Goal: Entertainment & Leisure: Consume media (video, audio)

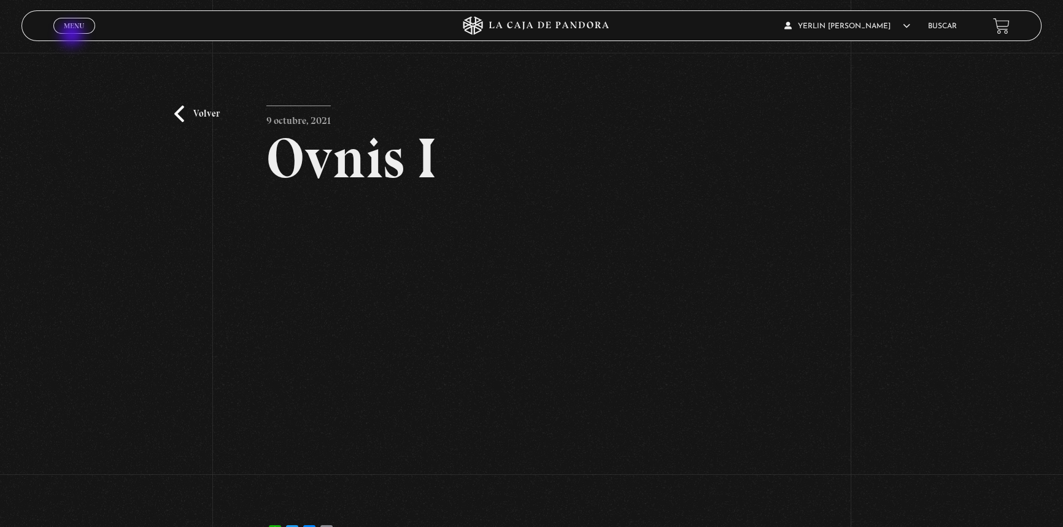
click at [73, 35] on div "Menu Cerrar" at bounding box center [212, 25] width 319 height 29
click at [73, 29] on span "Menu" at bounding box center [74, 25] width 20 height 7
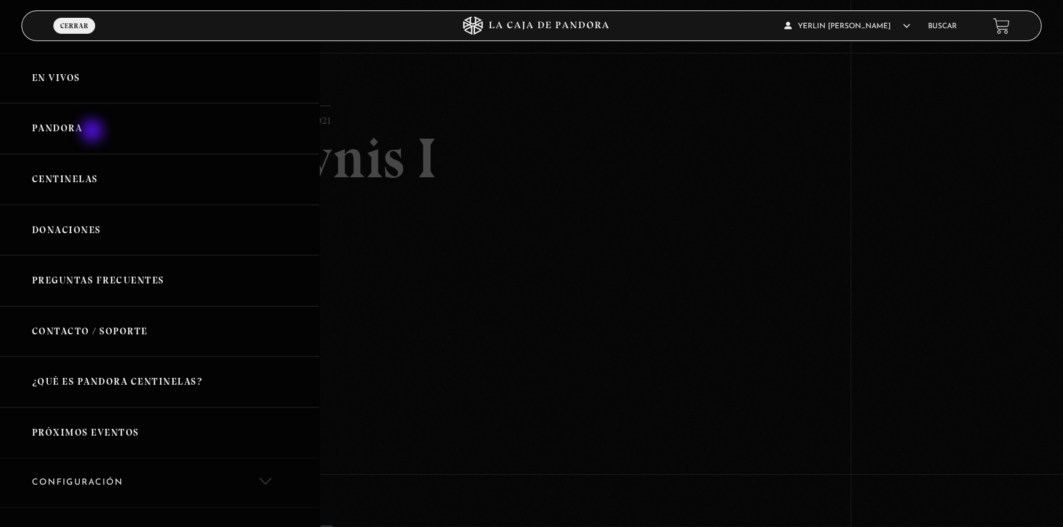
click at [93, 132] on link "Pandora" at bounding box center [159, 128] width 319 height 51
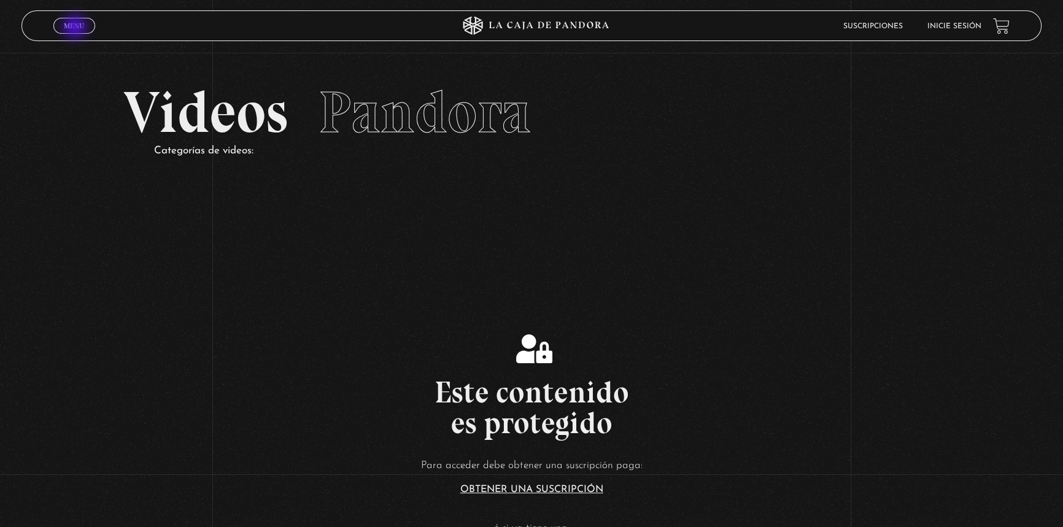
click at [76, 28] on span "Menu" at bounding box center [74, 25] width 20 height 7
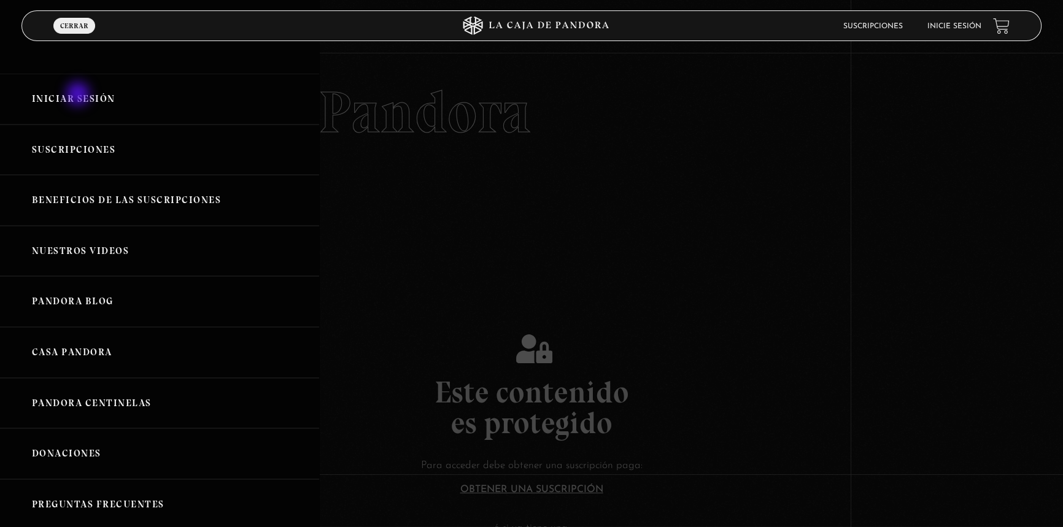
click at [79, 95] on link "Iniciar Sesión" at bounding box center [159, 99] width 319 height 51
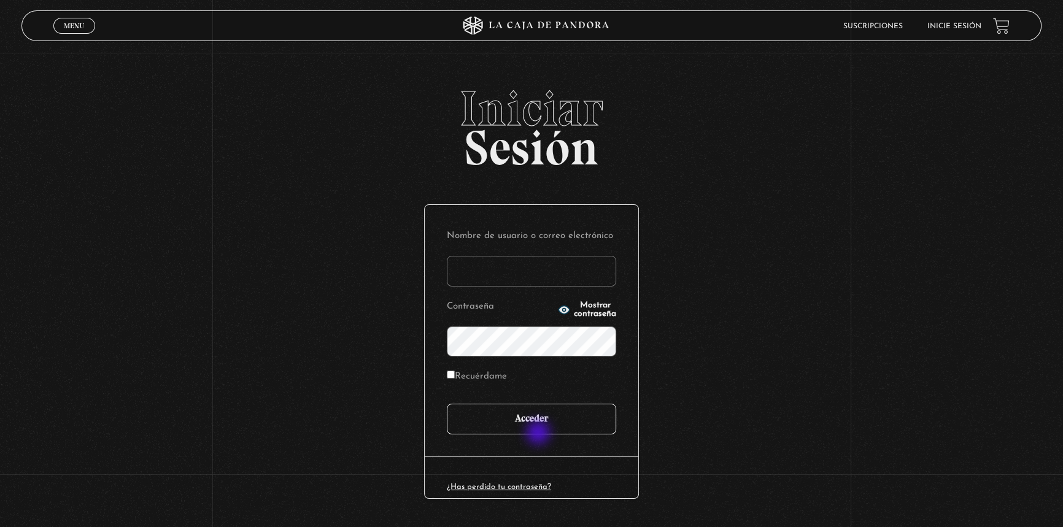
type input "Verito55"
click at [539, 429] on input "Acceder" at bounding box center [531, 419] width 169 height 31
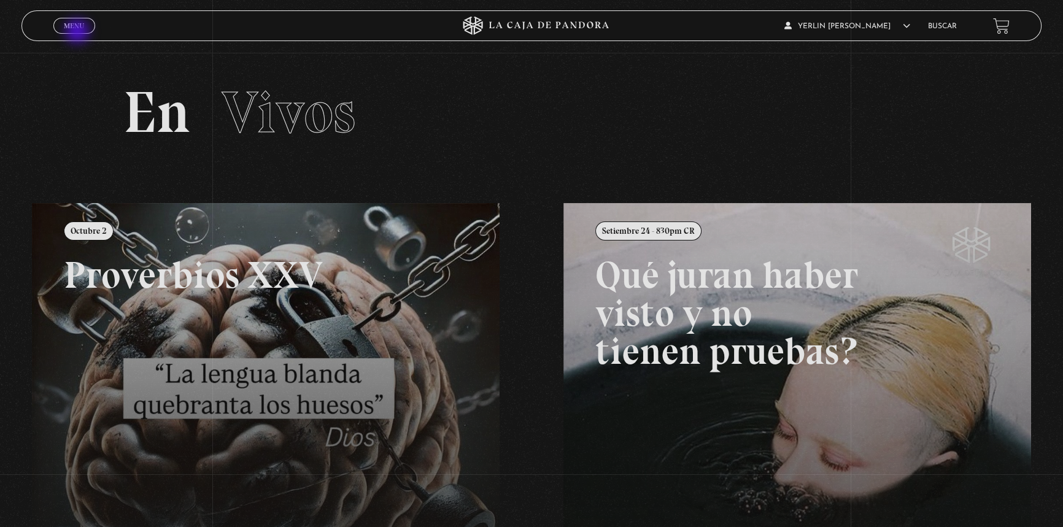
click at [77, 30] on link "Menu Cerrar" at bounding box center [74, 26] width 42 height 16
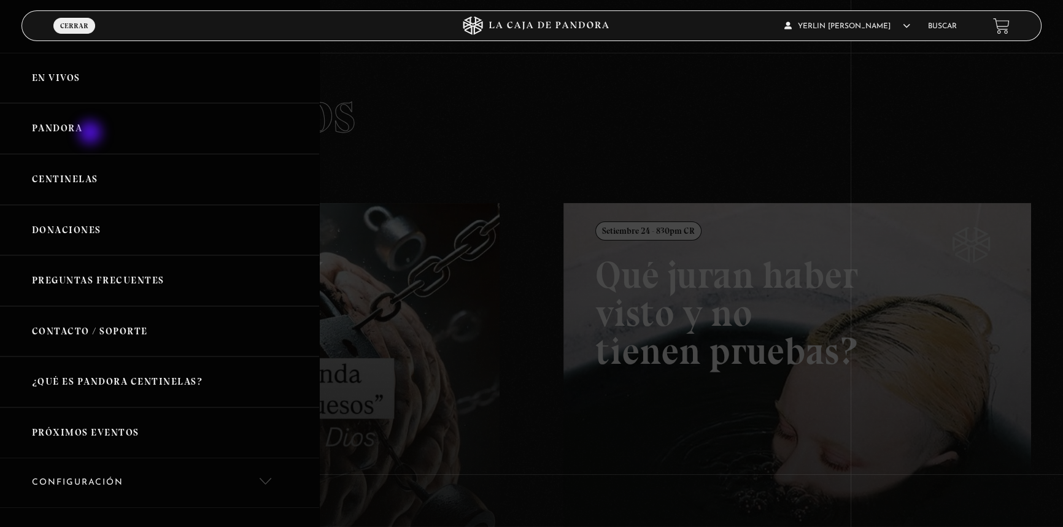
click at [91, 134] on link "Pandora" at bounding box center [159, 128] width 319 height 51
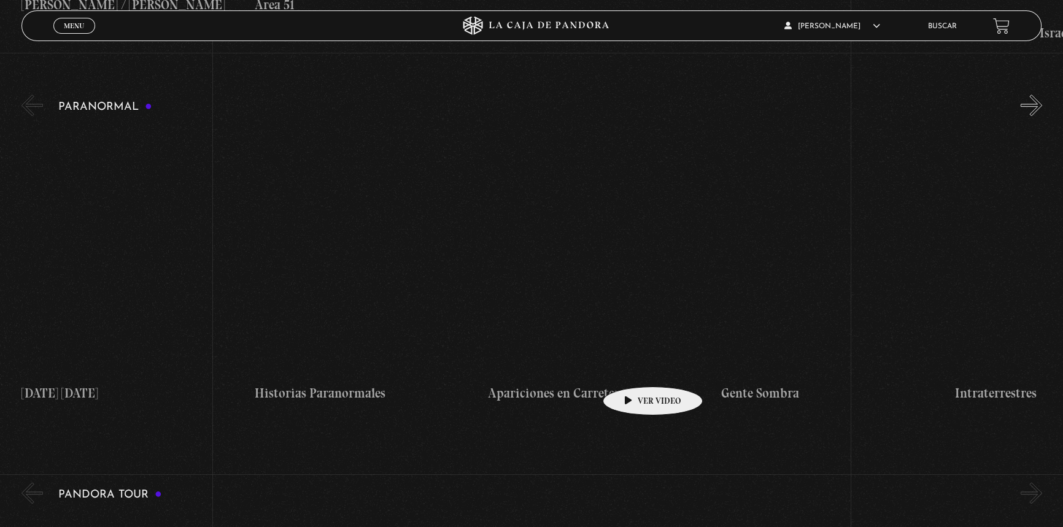
scroll to position [1227, 0]
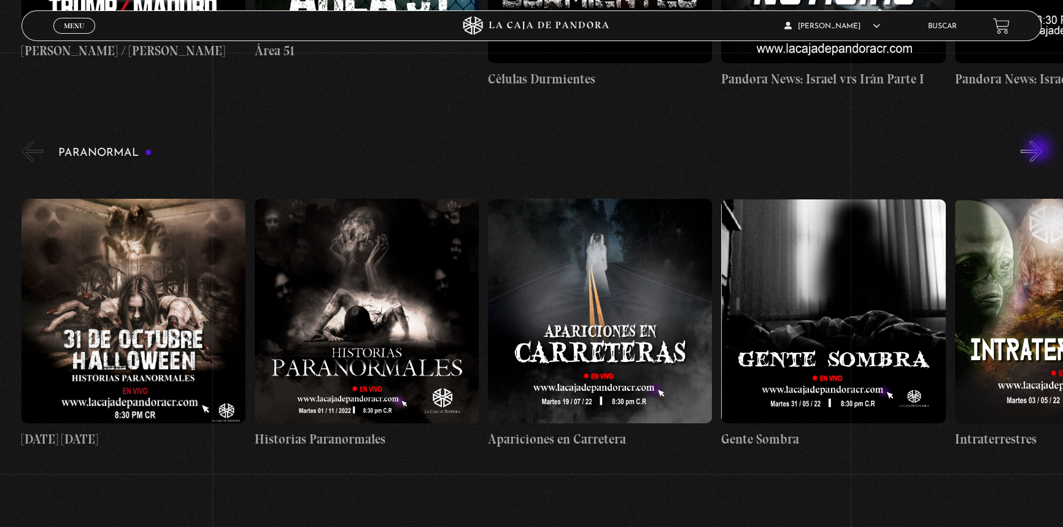
click at [1040, 150] on button "»" at bounding box center [1030, 151] width 21 height 21
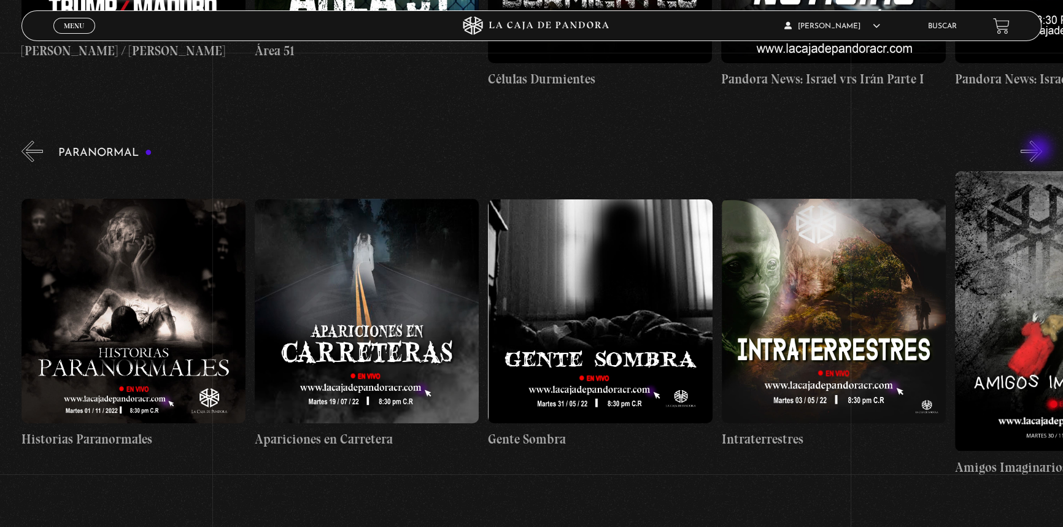
click at [1040, 150] on button "»" at bounding box center [1030, 151] width 21 height 21
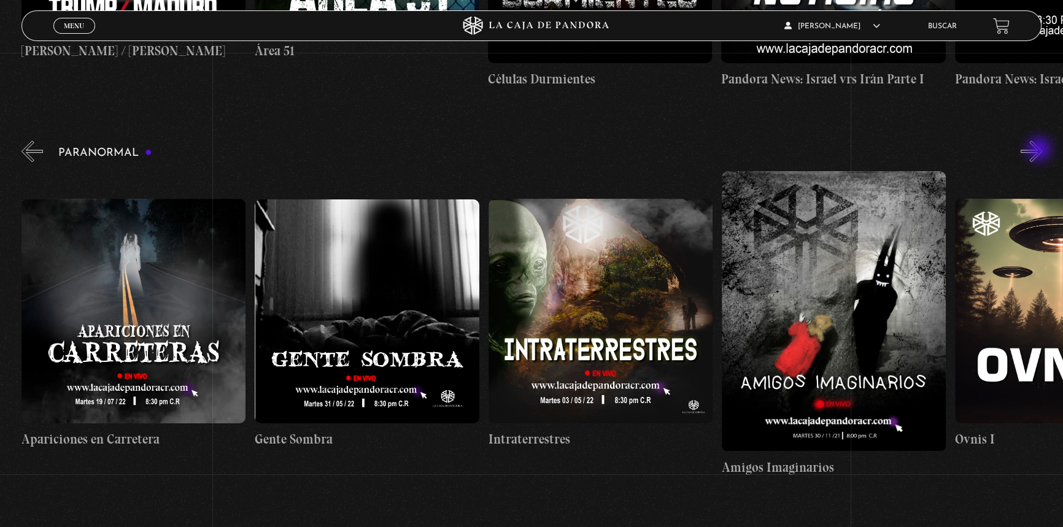
click at [1040, 150] on button "»" at bounding box center [1030, 151] width 21 height 21
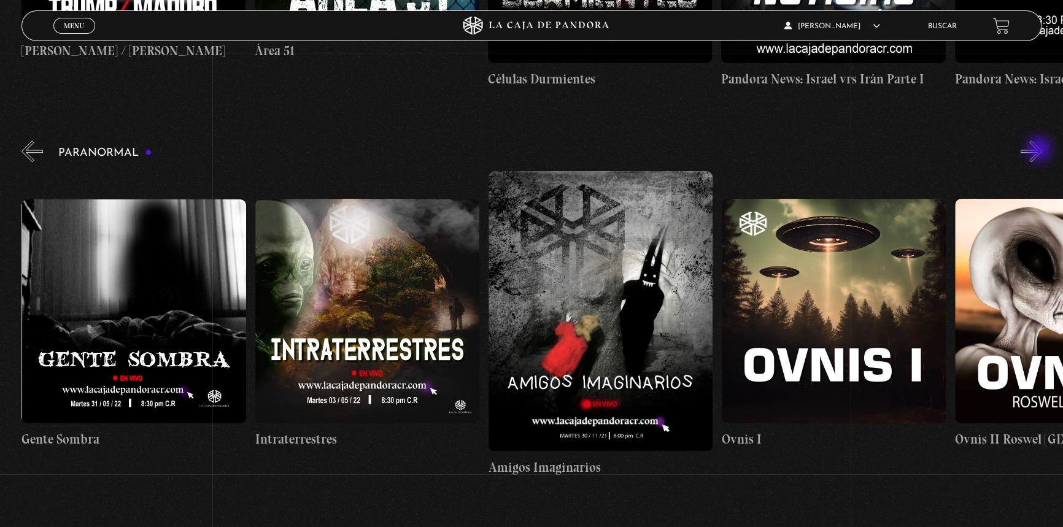
scroll to position [0, 700]
click at [1040, 150] on button "»" at bounding box center [1030, 151] width 21 height 21
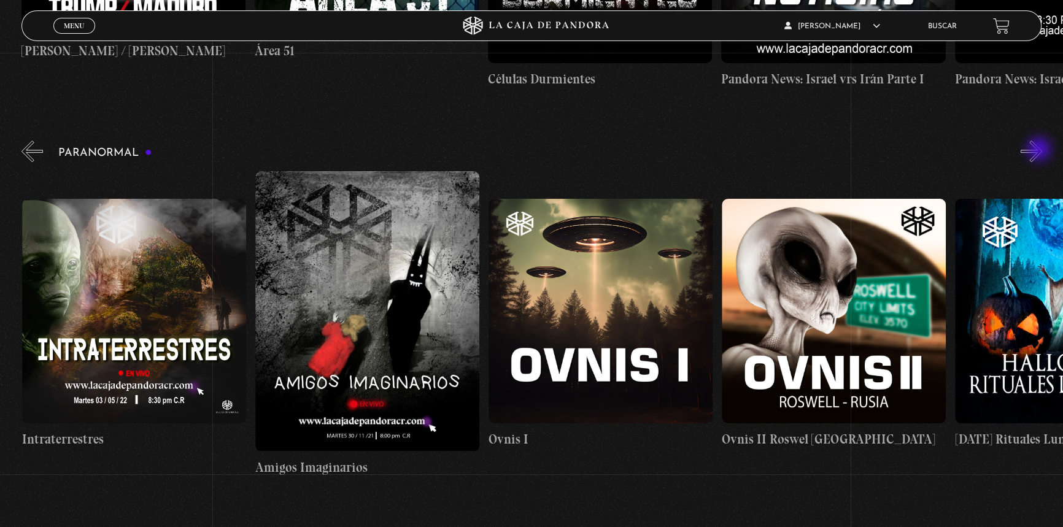
scroll to position [0, 933]
click at [804, 338] on figure at bounding box center [834, 311] width 224 height 224
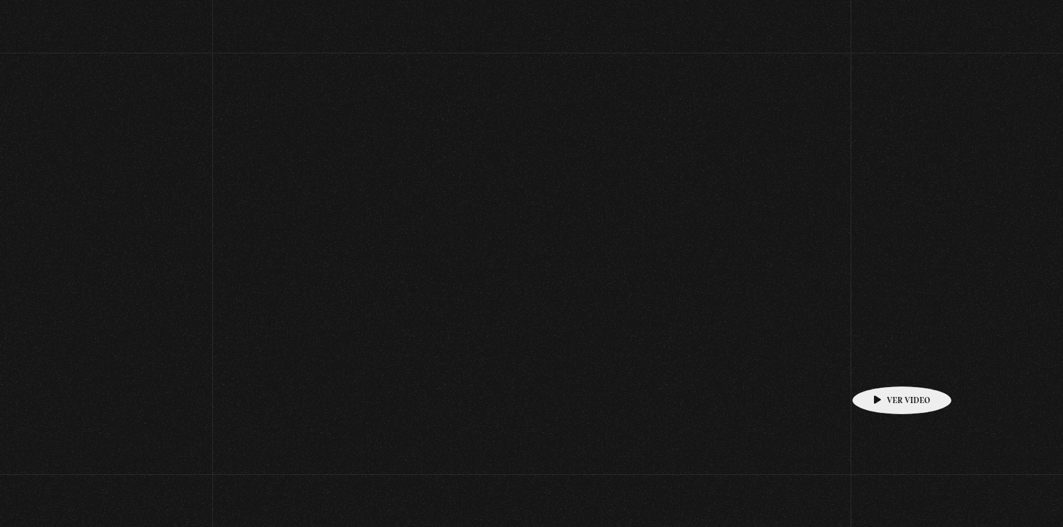
scroll to position [1227, 0]
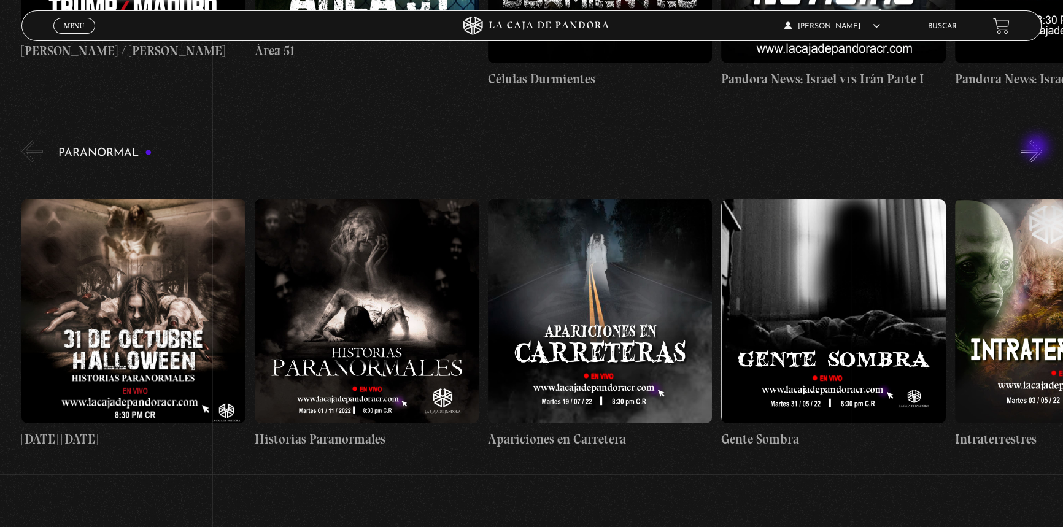
click at [1038, 148] on button "»" at bounding box center [1030, 151] width 21 height 21
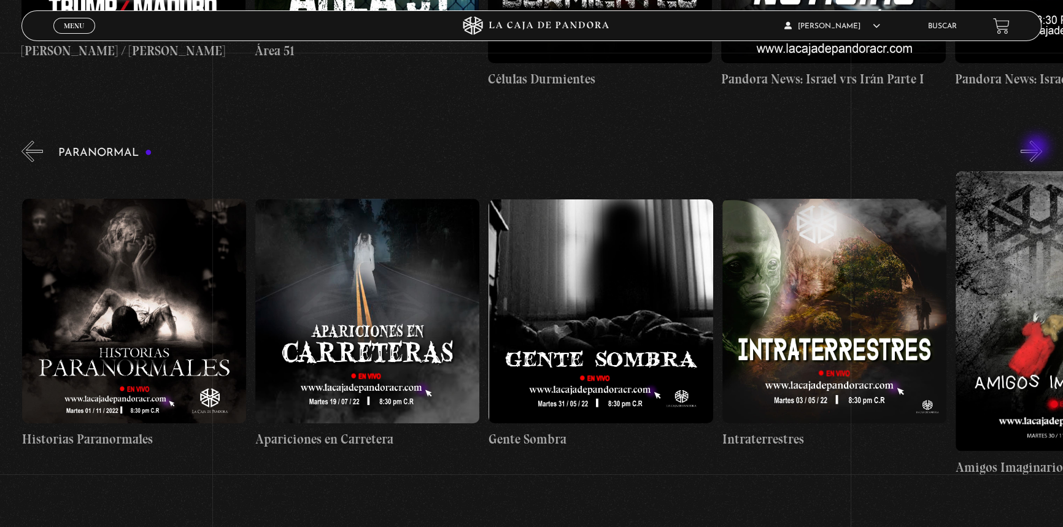
click at [1038, 148] on button "»" at bounding box center [1030, 151] width 21 height 21
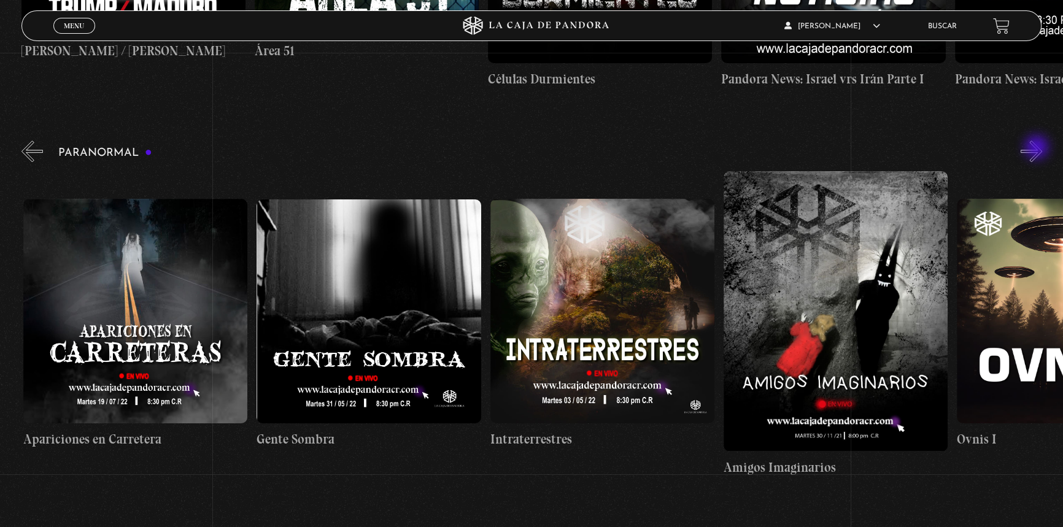
scroll to position [0, 466]
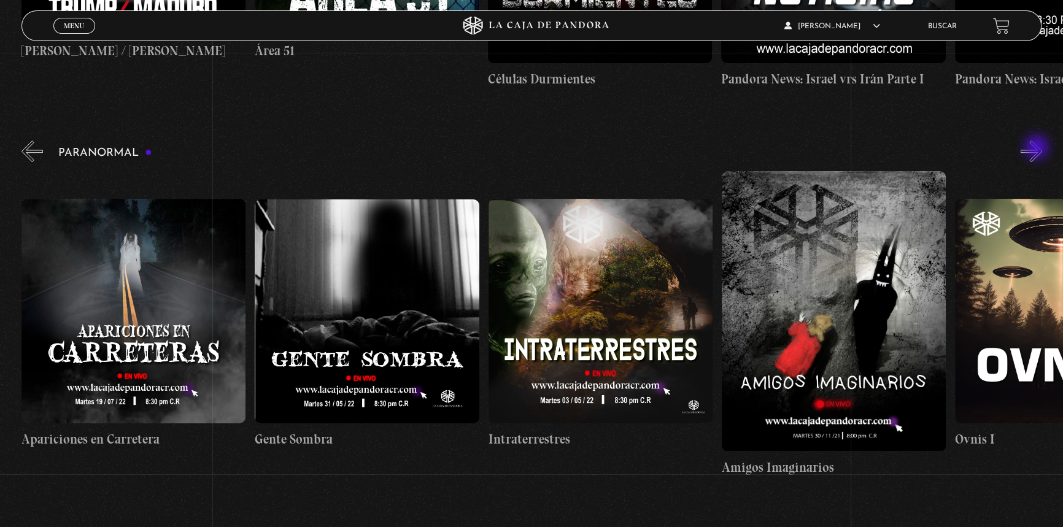
click at [1038, 148] on button "»" at bounding box center [1030, 151] width 21 height 21
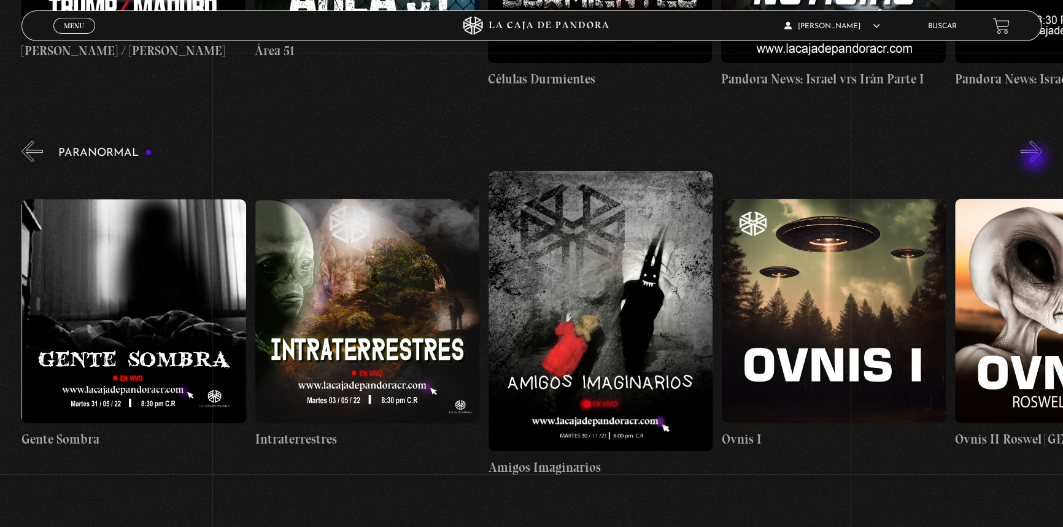
scroll to position [0, 700]
click at [836, 368] on figure at bounding box center [834, 311] width 224 height 224
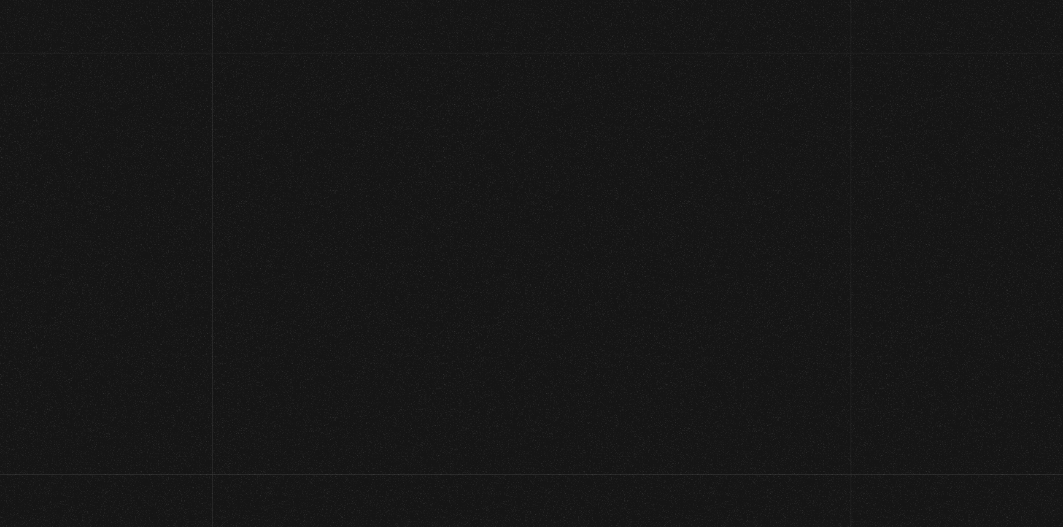
scroll to position [1227, 0]
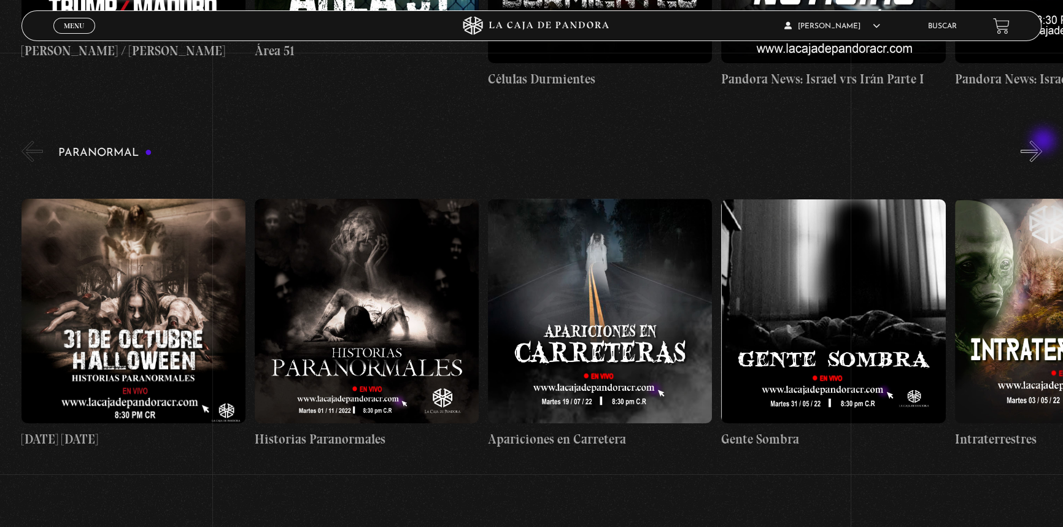
click at [1042, 144] on button "»" at bounding box center [1030, 151] width 21 height 21
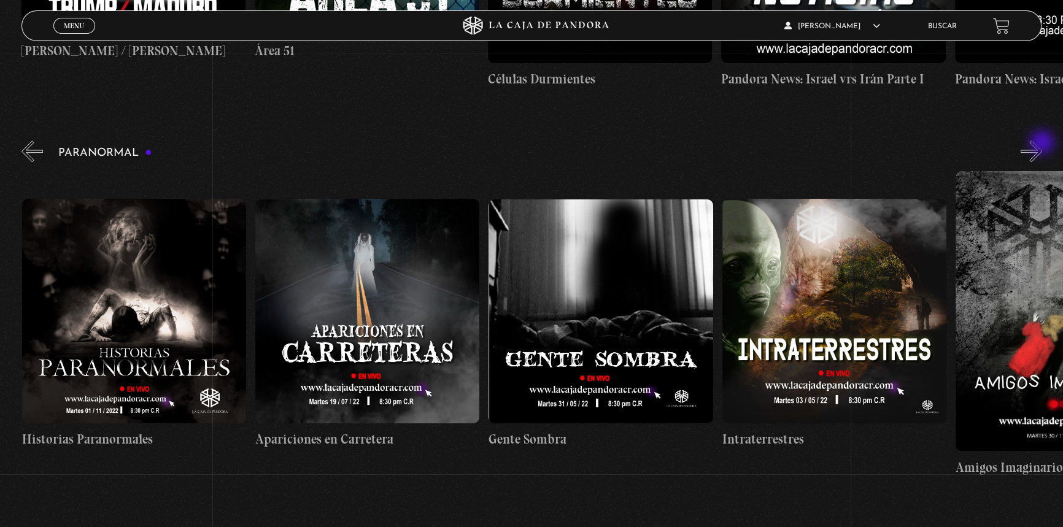
click at [1042, 144] on button "»" at bounding box center [1030, 151] width 21 height 21
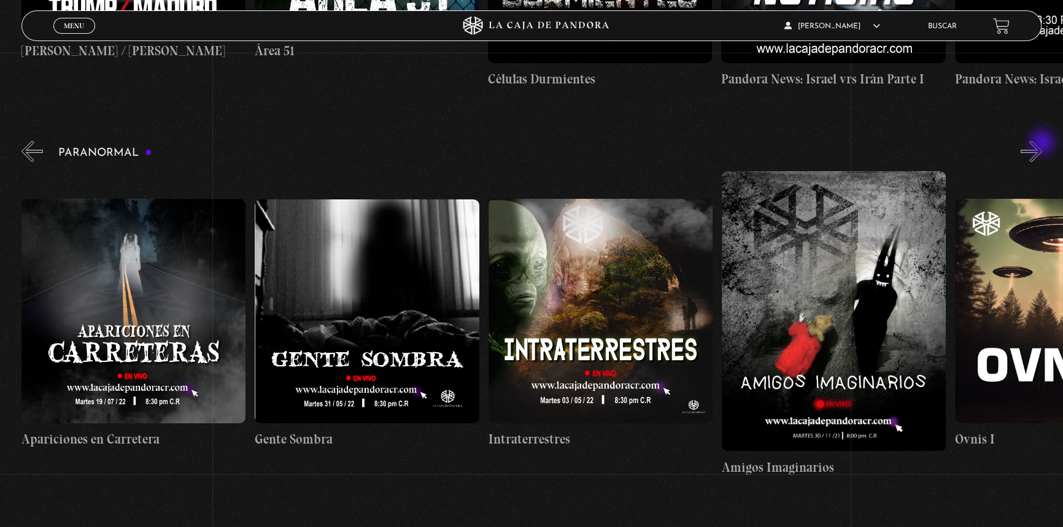
click at [1042, 144] on button "»" at bounding box center [1030, 151] width 21 height 21
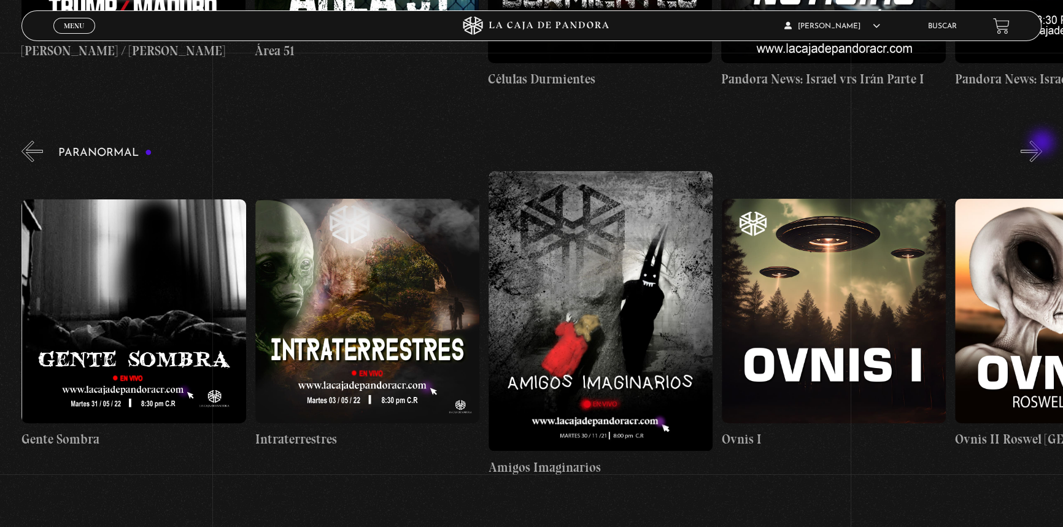
click at [1042, 144] on button "»" at bounding box center [1030, 151] width 21 height 21
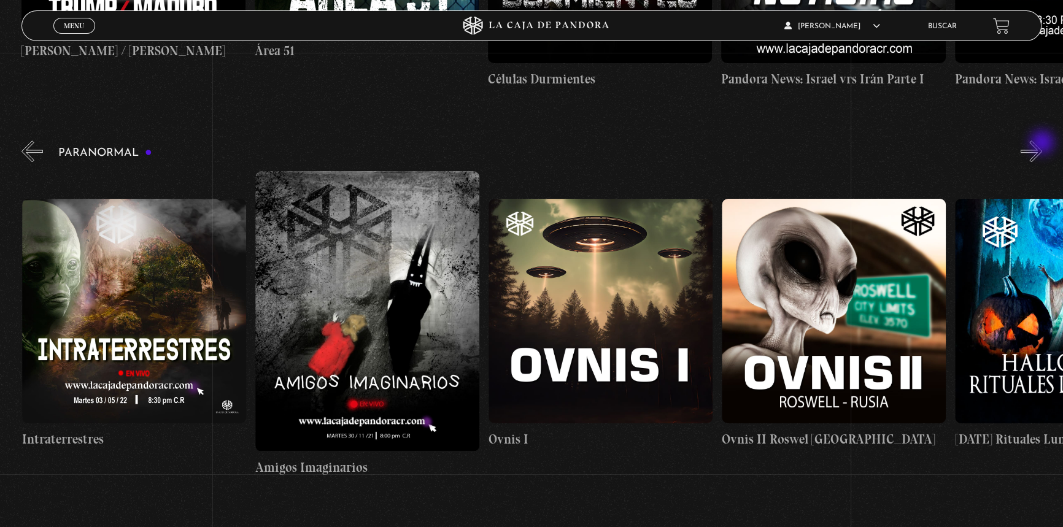
click at [1042, 144] on button "»" at bounding box center [1030, 151] width 21 height 21
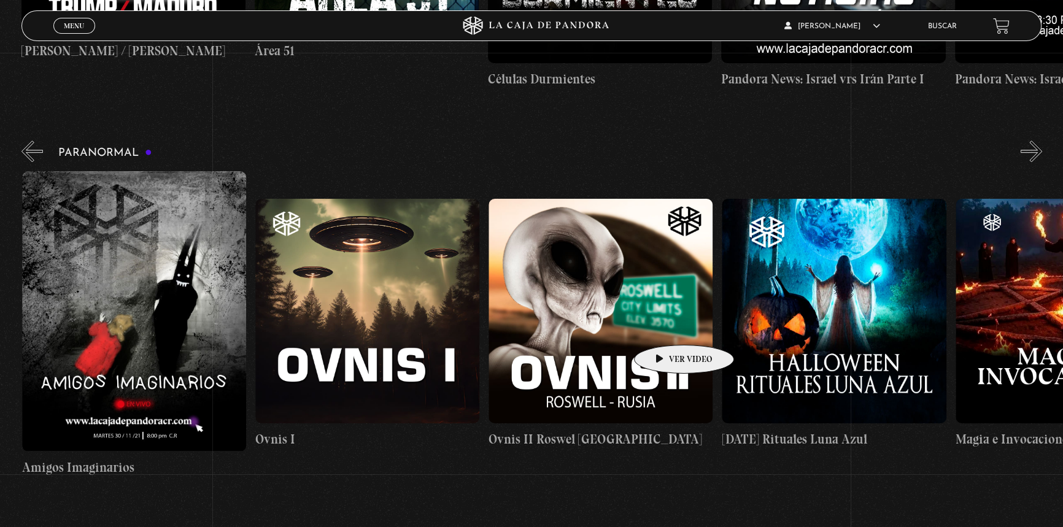
scroll to position [0, 1166]
click at [661, 328] on figure at bounding box center [600, 311] width 224 height 224
